Goal: Book appointment/travel/reservation

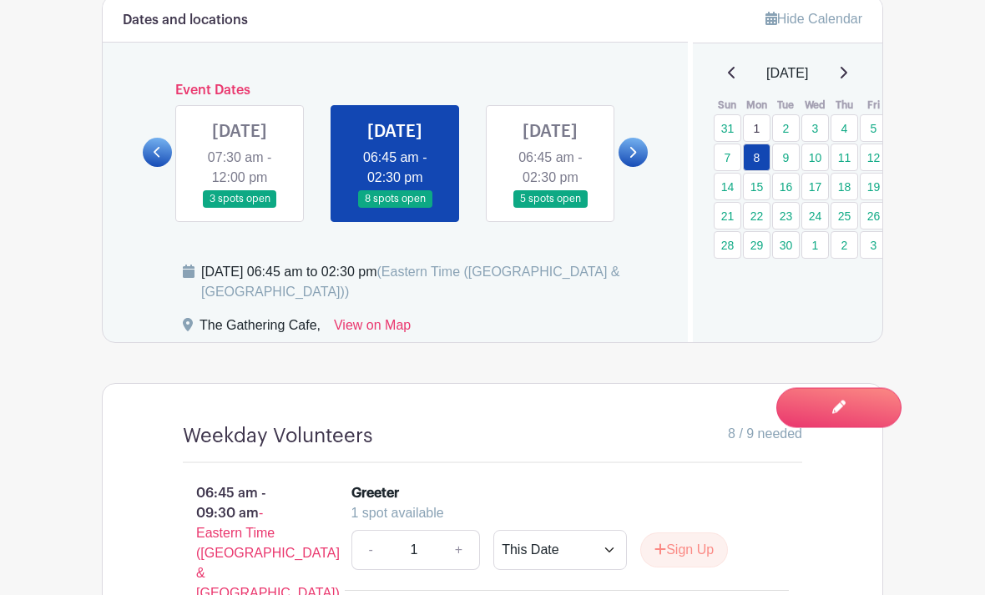
scroll to position [1038, 0]
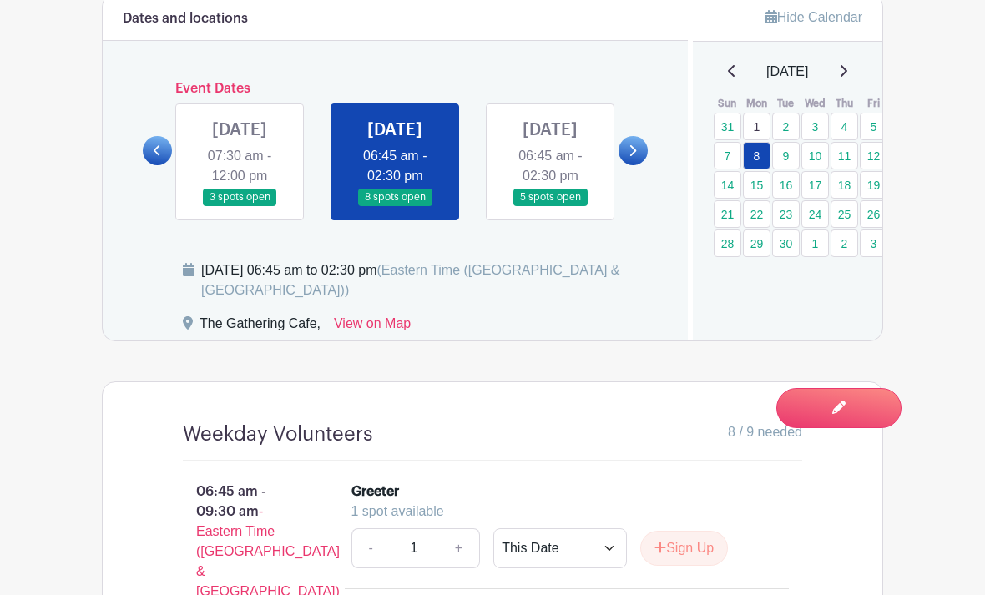
click at [790, 158] on link "9" at bounding box center [786, 156] width 28 height 28
click at [784, 159] on link "9" at bounding box center [786, 156] width 28 height 28
click at [790, 162] on link "9" at bounding box center [786, 156] width 28 height 28
click at [550, 206] on link at bounding box center [550, 206] width 0 height 0
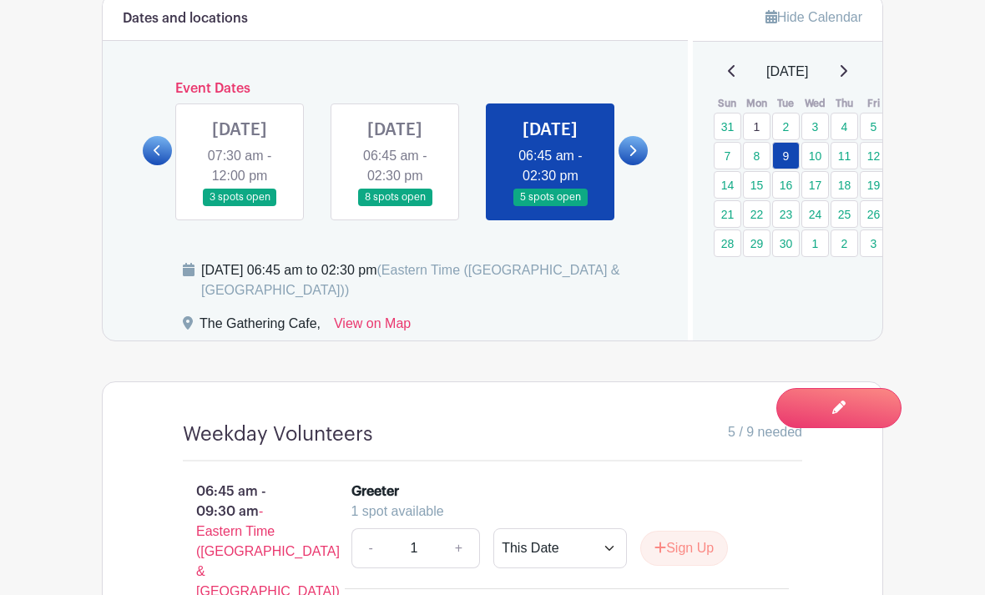
click at [550, 206] on link at bounding box center [550, 206] width 0 height 0
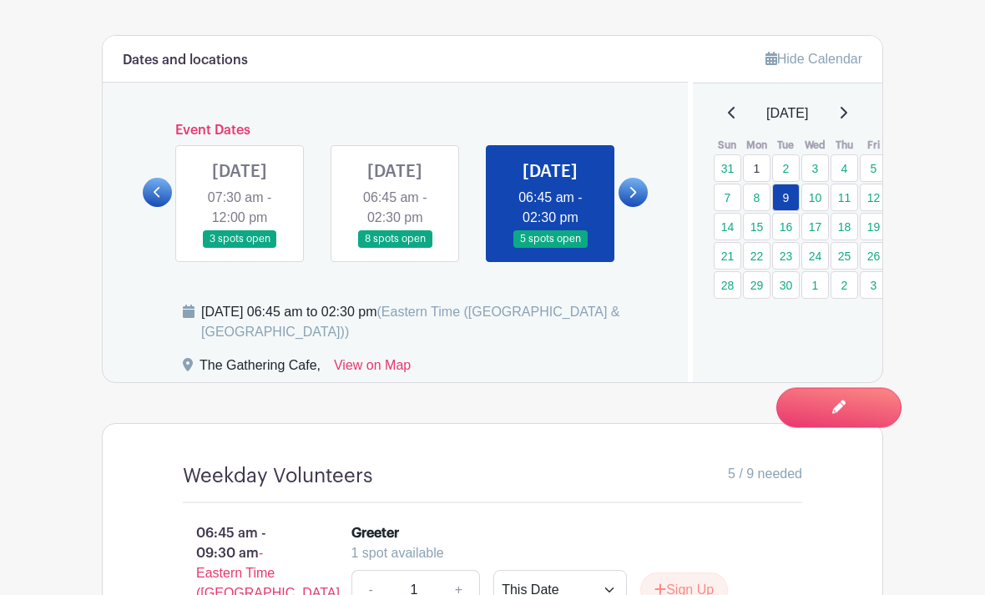
scroll to position [997, 0]
click at [816, 194] on link "10" at bounding box center [815, 198] width 28 height 28
click at [813, 206] on link "10" at bounding box center [815, 198] width 28 height 28
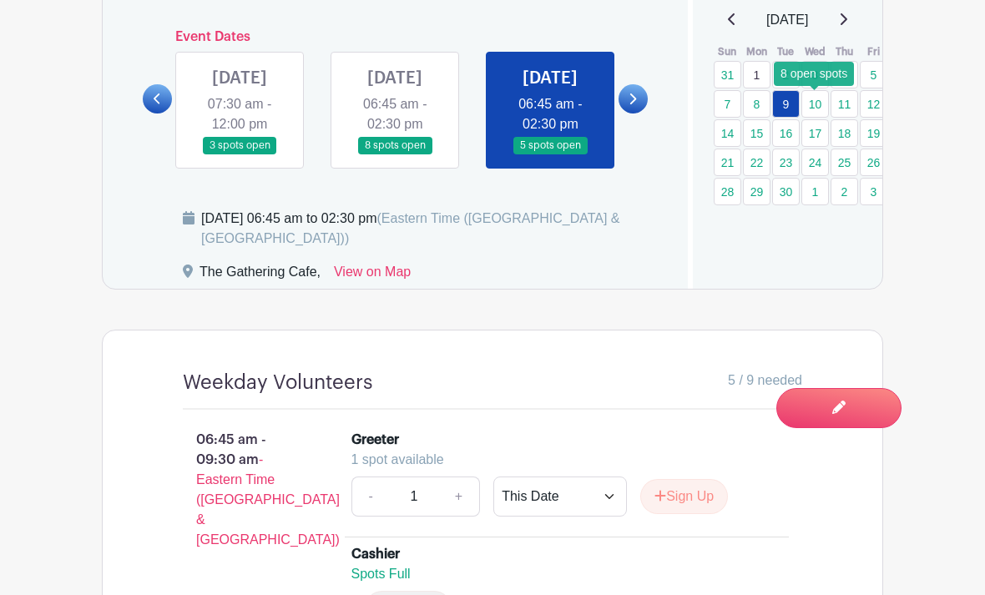
scroll to position [1093, 0]
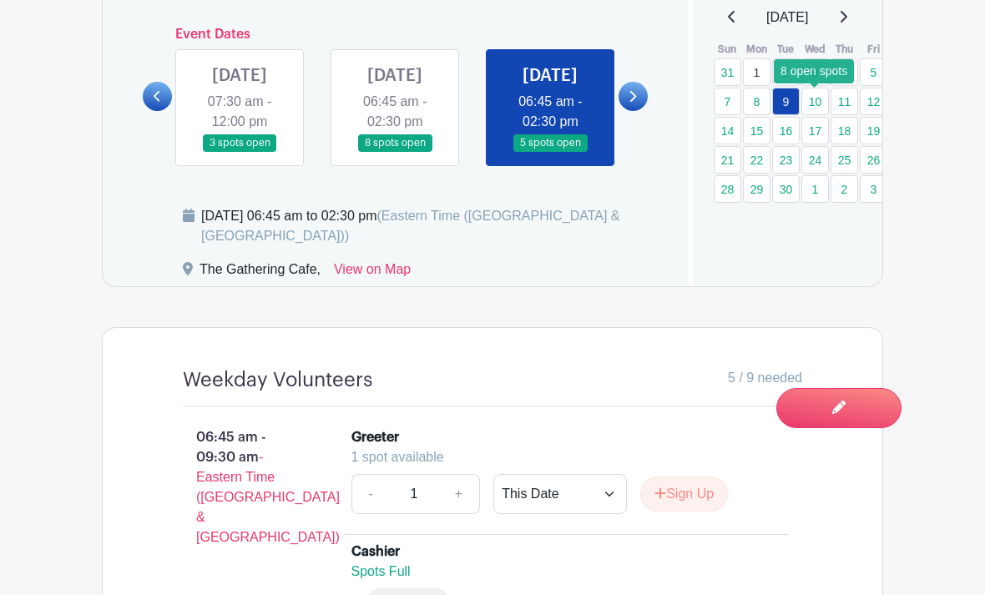
click at [822, 102] on link "10" at bounding box center [815, 102] width 28 height 28
click at [634, 103] on icon at bounding box center [633, 96] width 8 height 13
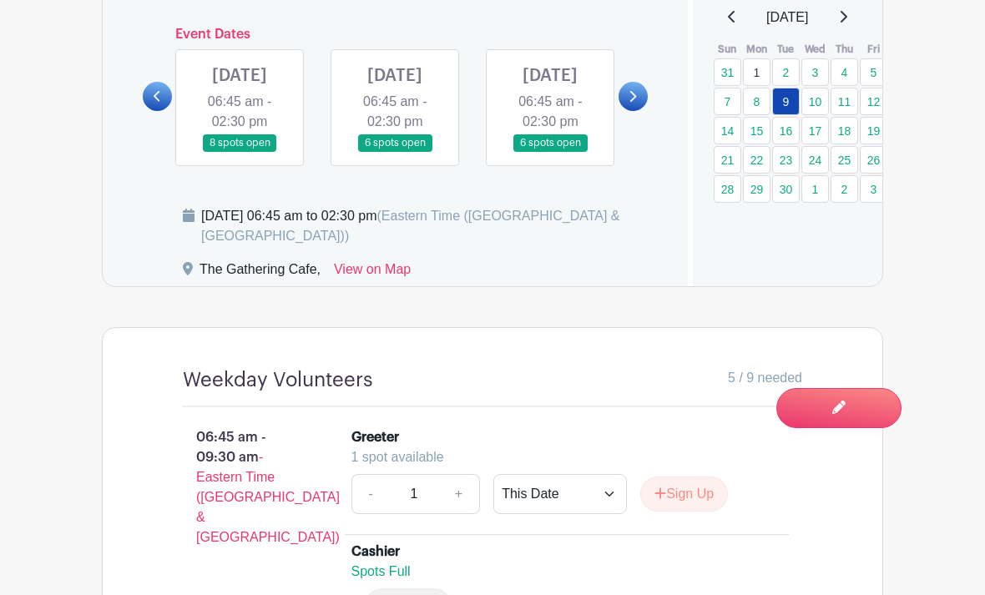
click at [240, 152] on link at bounding box center [240, 152] width 0 height 0
